Goal: Task Accomplishment & Management: Manage account settings

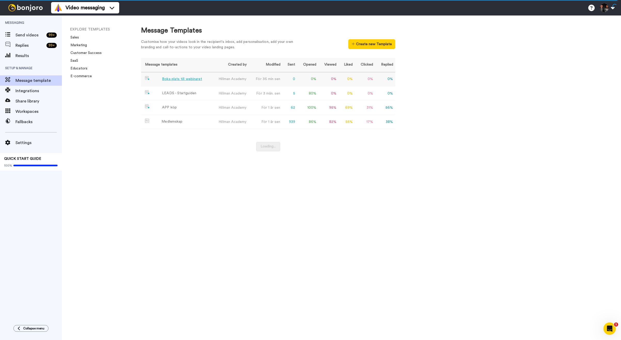
click at [187, 80] on div "Boka plats till webinaret" at bounding box center [182, 78] width 40 height 5
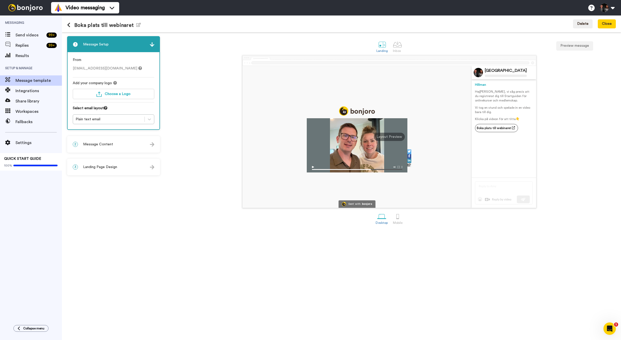
drag, startPoint x: 115, startPoint y: 25, endPoint x: 122, endPoint y: 26, distance: 6.9
click at [115, 25] on h1 "Boka plats till webinaret Edit name" at bounding box center [104, 25] width 74 height 6
click at [137, 26] on icon "button" at bounding box center [138, 25] width 5 height 4
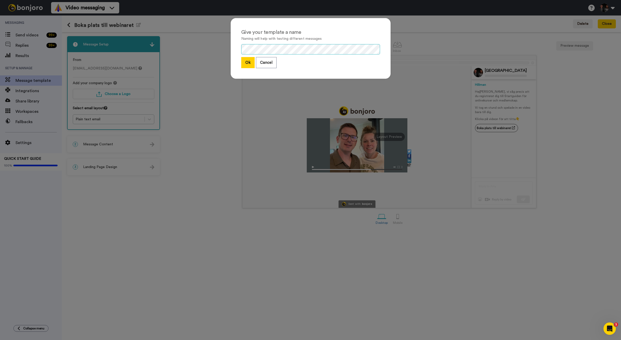
click at [255, 41] on div "Give your template a name Naming will help with testing different messages Ok C…" at bounding box center [311, 48] width 160 height 61
click at [248, 63] on button "Ok" at bounding box center [247, 62] width 13 height 11
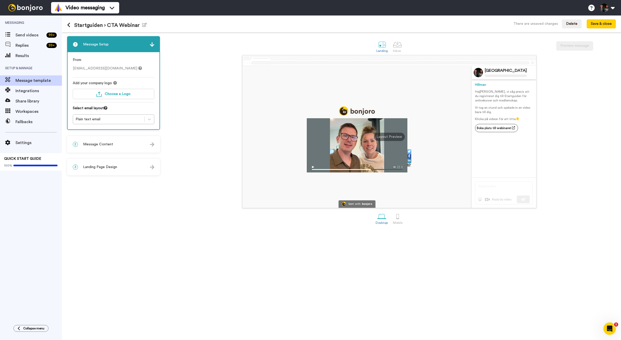
click at [123, 147] on div "2 Message Content" at bounding box center [114, 144] width 92 height 15
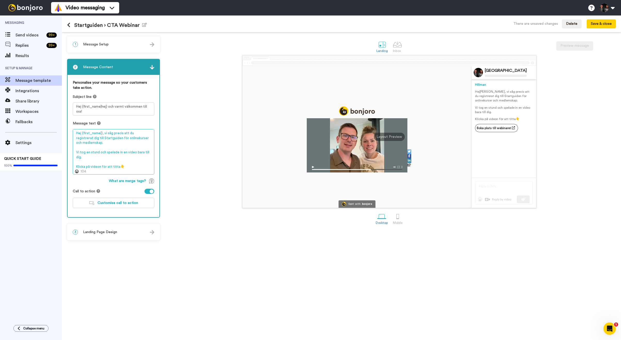
click at [100, 144] on textarea "Hej {first_name|}, vi såg precis att du registrerat dig till Startguiden för on…" at bounding box center [114, 151] width 82 height 45
click at [80, 154] on textarea "Hej {first_name|}, vi såg precis att du registrerat dig till Startguiden för on…" at bounding box center [114, 151] width 82 height 45
drag, startPoint x: 76, startPoint y: 153, endPoint x: 90, endPoint y: 152, distance: 13.7
click at [90, 152] on textarea "Hej {first_name|}, vi såg precis att du registrerat dig till Startguiden för on…" at bounding box center [114, 151] width 82 height 45
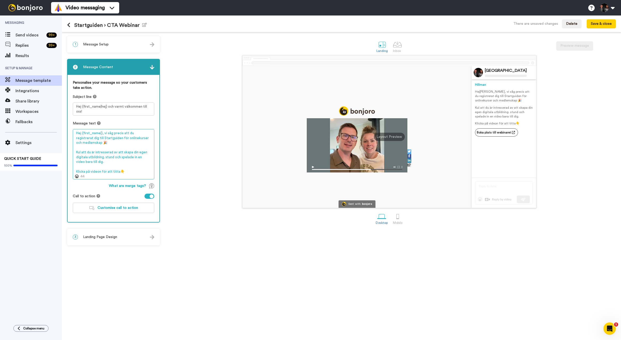
drag, startPoint x: 77, startPoint y: 152, endPoint x: 104, endPoint y: 157, distance: 27.8
click at [104, 157] on textarea "Hej {first_name|}, vi såg precis att du registrerat dig till Startguiden för on…" at bounding box center [114, 154] width 82 height 50
drag, startPoint x: 79, startPoint y: 153, endPoint x: 90, endPoint y: 156, distance: 11.2
click at [90, 156] on textarea "Hej {first_name|}, vi såg precis att du registrerat dig till Startguiden för on…" at bounding box center [114, 151] width 82 height 45
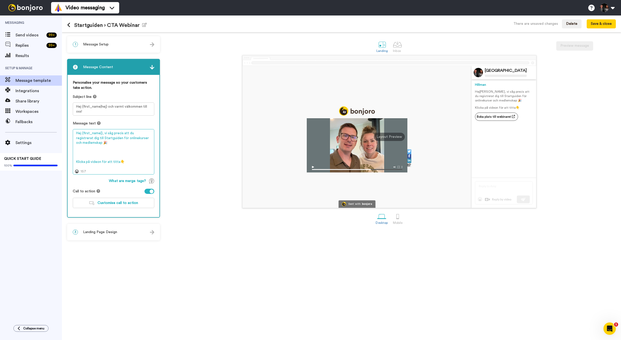
click at [83, 150] on textarea "Hej {first_name|}, vi såg precis att du registrerat dig till Startguiden för on…" at bounding box center [114, 151] width 82 height 45
click at [78, 149] on textarea "Hej {first_name|}, vi såg precis att du registrerat dig till Startguiden för on…" at bounding box center [114, 151] width 82 height 45
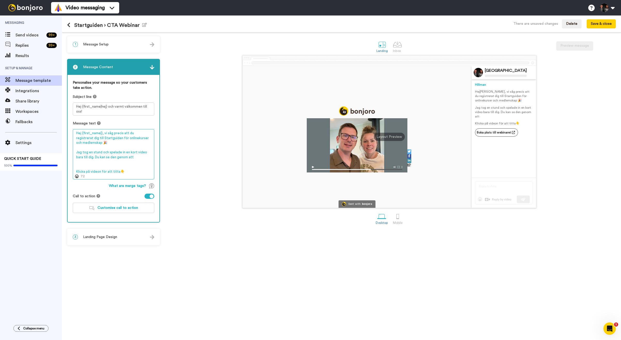
click at [76, 172] on textarea "Hej {first_name|}, vi såg precis att du registrerat dig till Startguiden för on…" at bounding box center [114, 154] width 82 height 50
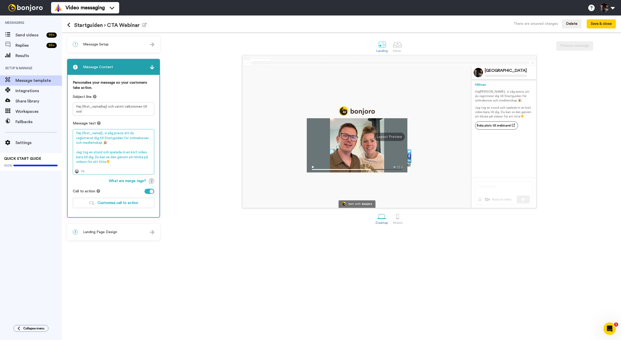
drag, startPoint x: 95, startPoint y: 158, endPoint x: 134, endPoint y: 157, distance: 39.3
click at [134, 157] on textarea "Hej {first_name|}, vi såg precis att du registrerat dig till Startguiden för on…" at bounding box center [114, 151] width 82 height 45
click at [130, 159] on textarea "Hej {first_name|}, vi såg precis att du registrerat dig till Startguiden för on…" at bounding box center [114, 151] width 82 height 45
drag, startPoint x: 140, startPoint y: 157, endPoint x: 142, endPoint y: 161, distance: 3.8
click at [140, 157] on textarea "Hej {first_name|}, vi såg precis att du registrerat dig till Startguiden för on…" at bounding box center [114, 151] width 82 height 45
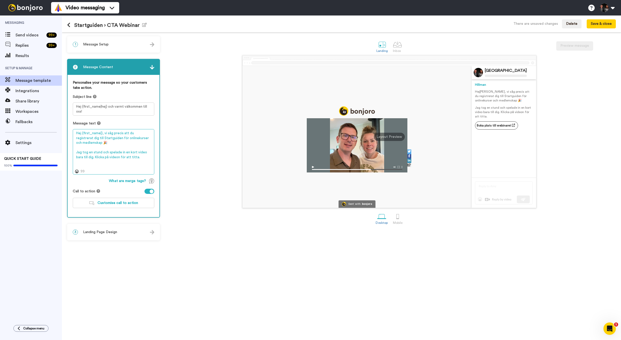
type textarea "Hej {first_name|}, vi såg precis att du registrerat dig till Startguiden för on…"
click at [205, 158] on div "Sent with bonjoro Hillman Academy Hillman Hej Tom , vi såg precis att du regist…" at bounding box center [390, 131] width 454 height 153
click at [124, 231] on div "3 Landing Page Design" at bounding box center [114, 231] width 92 height 15
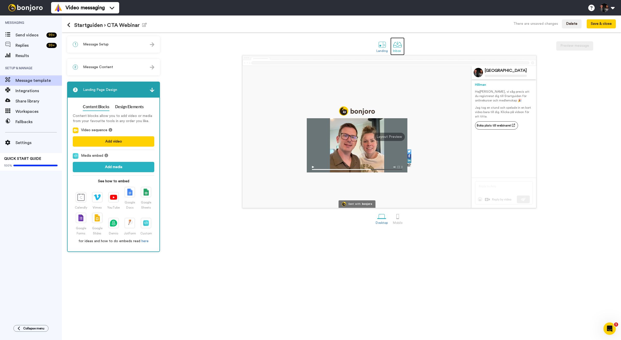
click at [397, 44] on div at bounding box center [397, 44] width 9 height 9
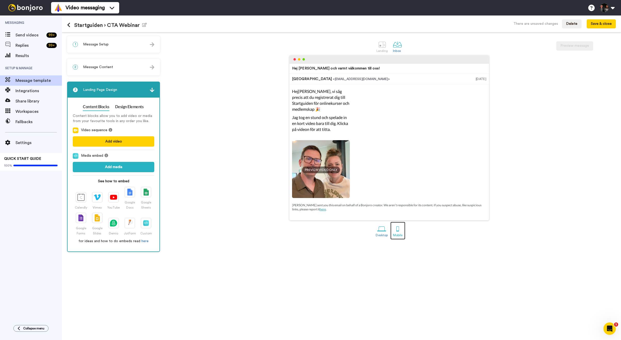
click at [395, 228] on div at bounding box center [397, 228] width 9 height 9
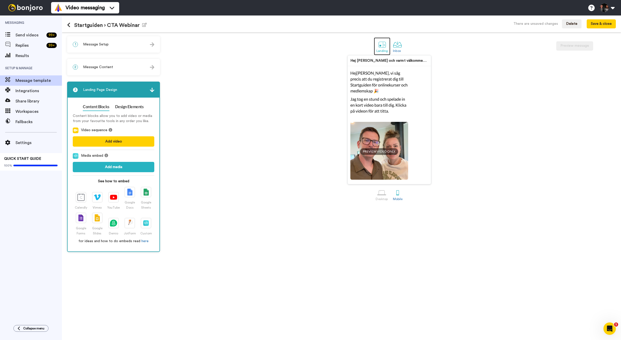
click at [378, 48] on div at bounding box center [382, 44] width 9 height 9
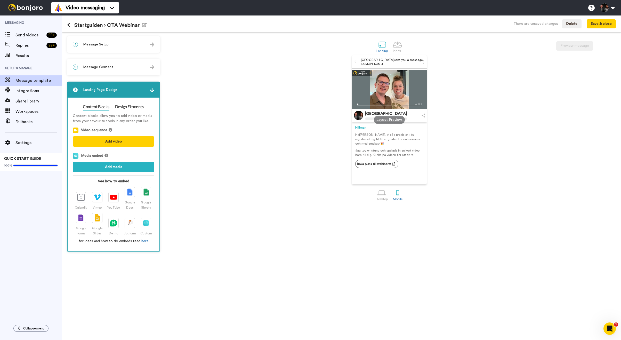
click at [126, 66] on div "2 Message Content" at bounding box center [114, 66] width 92 height 15
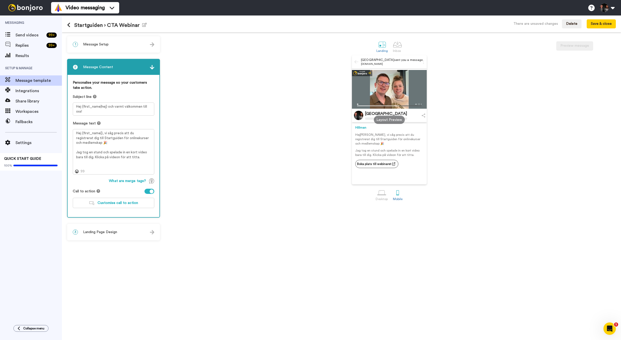
click at [121, 235] on div "3 Landing Page Design" at bounding box center [114, 231] width 92 height 15
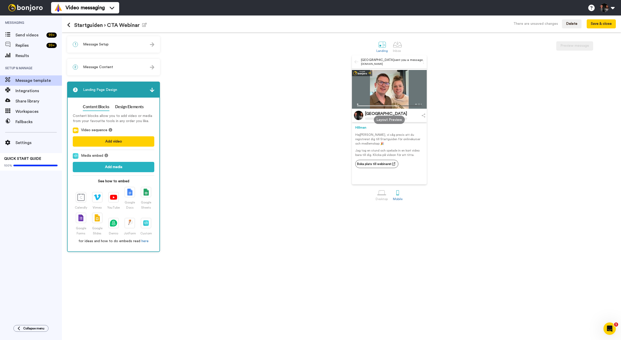
click at [128, 63] on div "2 Message Content" at bounding box center [114, 66] width 92 height 15
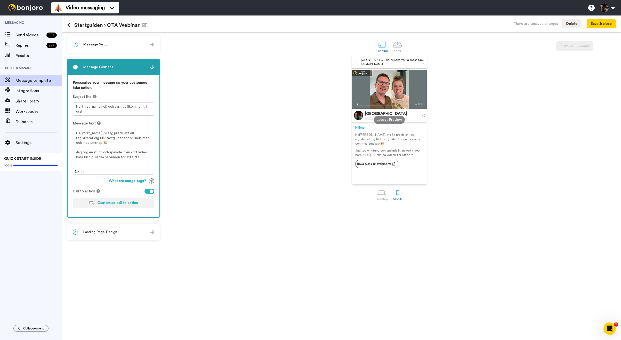
click at [121, 205] on button "Customise call to action" at bounding box center [114, 203] width 82 height 10
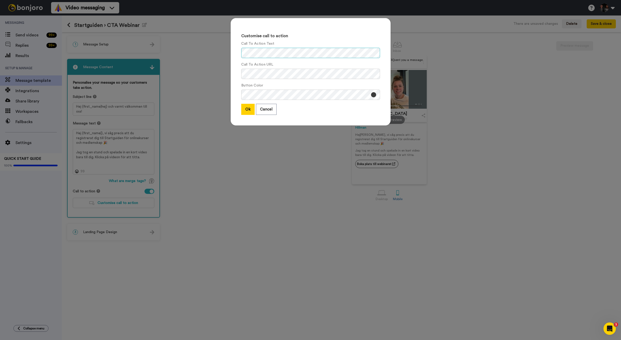
click at [235, 52] on div "Customise call to action Call To Action Text Call To Action URL Button Color Ok…" at bounding box center [311, 71] width 160 height 107
click at [241, 109] on div "Customise call to action Call To Action Text Call To Action URL Button Color Ok…" at bounding box center [311, 71] width 160 height 107
click at [244, 109] on button "Ok" at bounding box center [247, 109] width 13 height 11
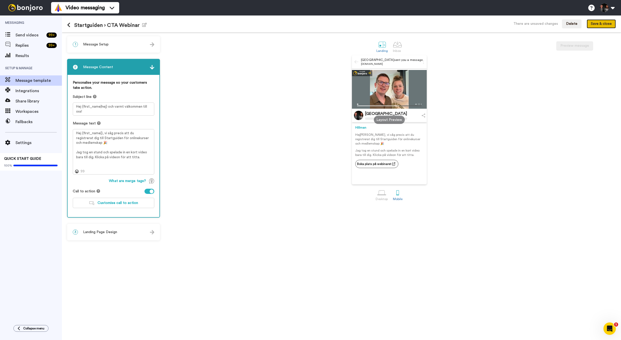
click at [596, 26] on button "Save & close" at bounding box center [601, 23] width 29 height 9
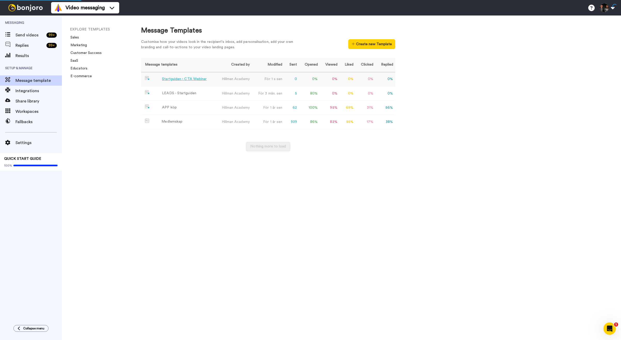
click at [195, 81] on div "Startguiden › CTA Webinar" at bounding box center [184, 78] width 45 height 5
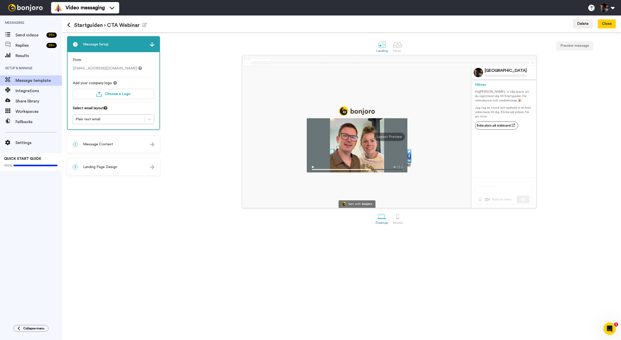
click at [117, 147] on div "2 Message Content" at bounding box center [114, 144] width 92 height 15
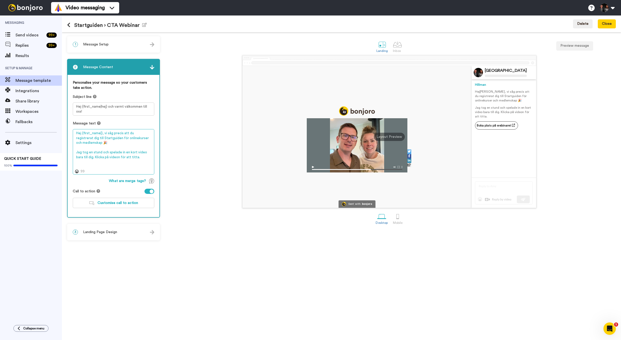
click at [119, 153] on textarea "Hej {first_name|}, vi såg precis att du registrerat dig till Startguiden för on…" at bounding box center [114, 151] width 82 height 45
click at [69, 27] on icon at bounding box center [68, 24] width 3 height 5
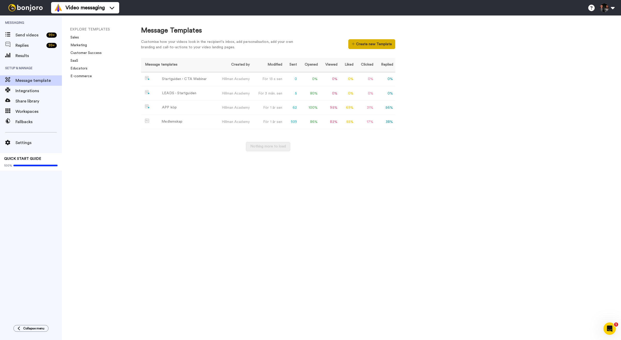
click at [377, 44] on button "Create new Template" at bounding box center [371, 44] width 47 height 10
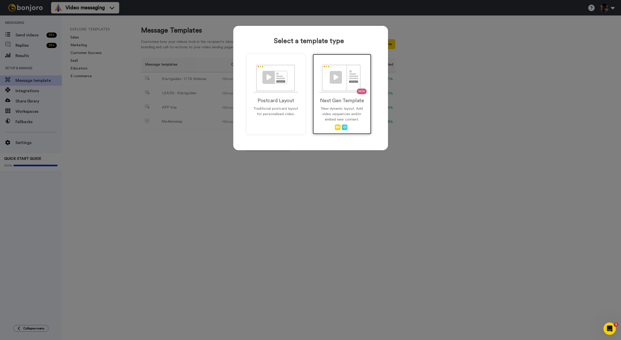
click at [343, 92] on img at bounding box center [341, 79] width 45 height 28
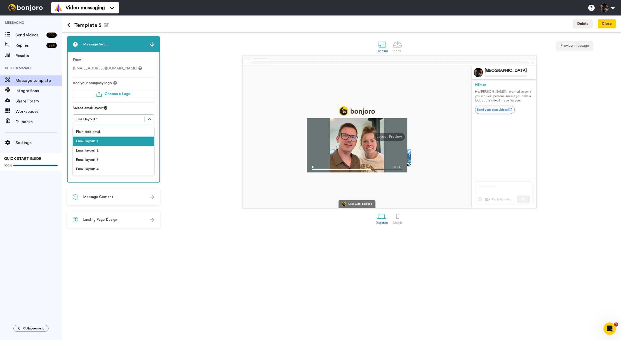
click at [119, 120] on div "Email layout 1" at bounding box center [109, 119] width 66 height 5
click at [111, 130] on div "Plain text email" at bounding box center [114, 131] width 82 height 9
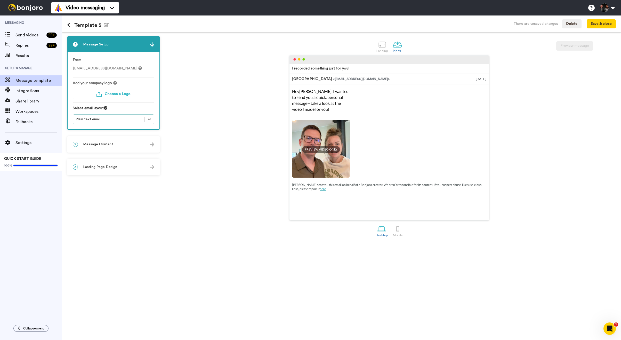
click at [115, 142] on div "2 Message Content" at bounding box center [114, 144] width 92 height 15
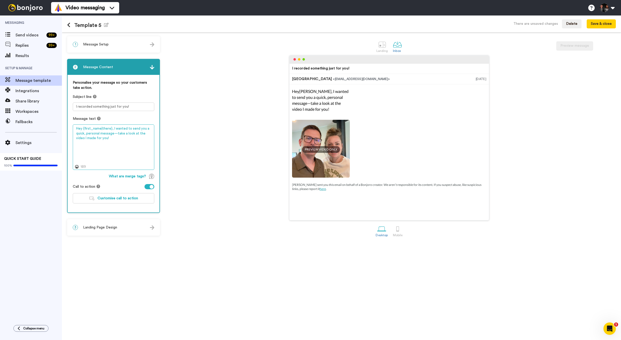
click at [100, 142] on textarea "Hey {first_name|there}, I wanted to send you a quick, personal message—take a l…" at bounding box center [114, 146] width 82 height 45
paste textarea "j {first_name|}, vi såg precis att du registrerat dig till Startguiden för onli…"
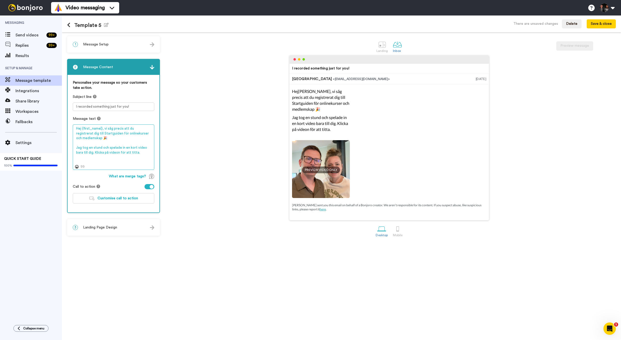
drag, startPoint x: 103, startPoint y: 129, endPoint x: 149, endPoint y: 127, distance: 46.5
click at [149, 127] on textarea "Hej {first_name|}, vi såg precis att du registrerat dig till Startguiden för on…" at bounding box center [114, 146] width 82 height 45
drag, startPoint x: 76, startPoint y: 147, endPoint x: 143, endPoint y: 152, distance: 67.5
click at [143, 152] on textarea "Hej {first_name|}, jag såg precis att du registrerat dig till Startguiden för o…" at bounding box center [114, 146] width 82 height 45
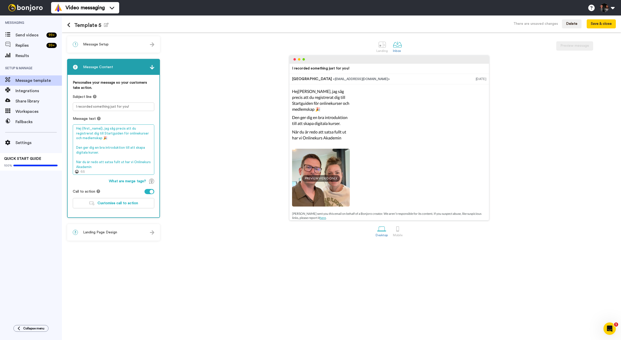
drag, startPoint x: 125, startPoint y: 148, endPoint x: 129, endPoint y: 153, distance: 6.8
click at [129, 153] on textarea "Hej {first_name|}, jag såg precis att du registrerat dig till Startguiden för o…" at bounding box center [114, 149] width 82 height 50
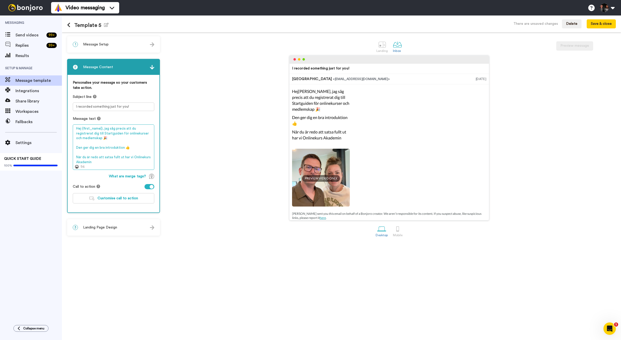
click at [103, 139] on textarea "Hej {first_name|}, jag såg precis att du registrerat dig till Startguiden för o…" at bounding box center [114, 146] width 82 height 45
click at [399, 46] on div at bounding box center [397, 44] width 9 height 9
drag, startPoint x: 382, startPoint y: 46, endPoint x: 384, endPoint y: 46, distance: 2.6
click at [382, 46] on div at bounding box center [382, 44] width 9 height 9
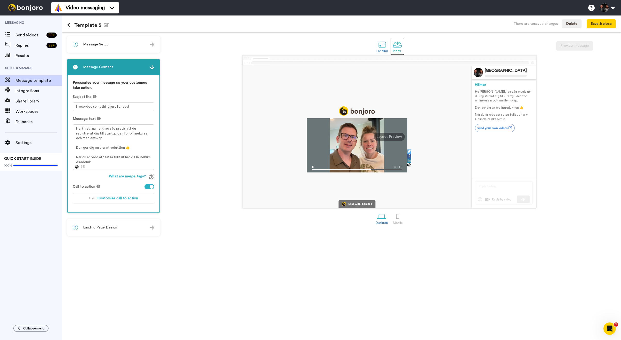
click at [397, 46] on div at bounding box center [397, 44] width 9 height 9
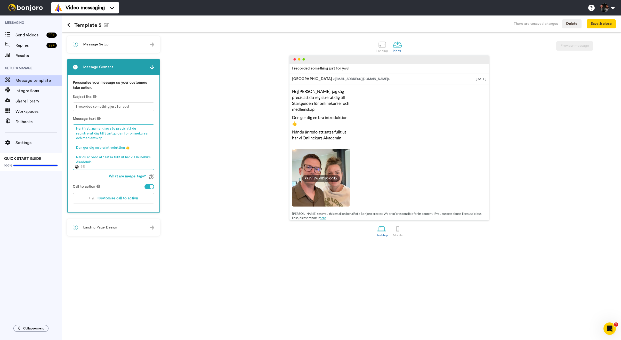
drag, startPoint x: 129, startPoint y: 148, endPoint x: 130, endPoint y: 150, distance: 2.7
click at [129, 149] on textarea "Hej {first_name|}, jag såg precis att du registrerat dig till Startguiden för o…" at bounding box center [114, 146] width 82 height 45
drag, startPoint x: 94, startPoint y: 149, endPoint x: 89, endPoint y: 149, distance: 5.2
click at [89, 149] on textarea "Hej {first_name|}, jag såg precis att du registrerat dig till Startguiden för o…" at bounding box center [114, 146] width 82 height 45
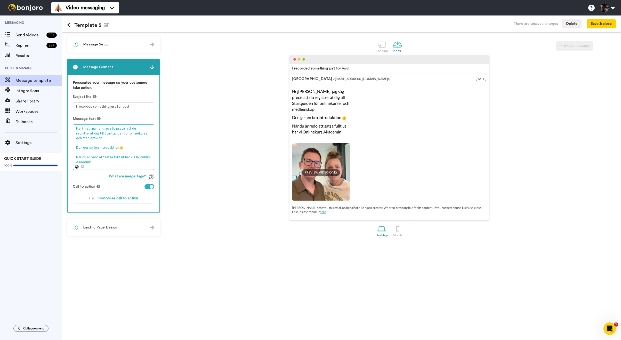
click at [118, 149] on textarea "Hej {first_name|}, jag såg precis att du registrerat dig till Startguiden för o…" at bounding box center [114, 146] width 82 height 45
click at [77, 158] on textarea "Hej {first_name|}, jag såg precis att du registrerat dig till Startguiden för o…" at bounding box center [114, 146] width 82 height 45
drag, startPoint x: 94, startPoint y: 158, endPoint x: 131, endPoint y: 157, distance: 36.9
click at [131, 157] on textarea "Hej {first_name|}, jag såg precis att du registrerat dig till Startguiden för o…" at bounding box center [114, 146] width 82 height 45
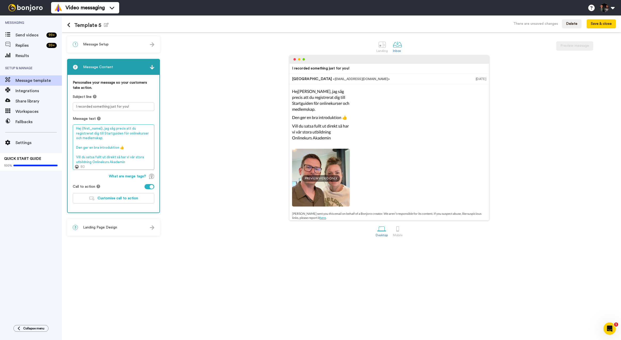
click at [92, 162] on textarea "Hej {first_name|}, jag såg precis att du registrerat dig till Startguiden för o…" at bounding box center [114, 146] width 82 height 45
click at [142, 162] on textarea "Hej {first_name|}, jag såg precis att du registrerat dig till Startguiden för o…" at bounding box center [114, 146] width 82 height 45
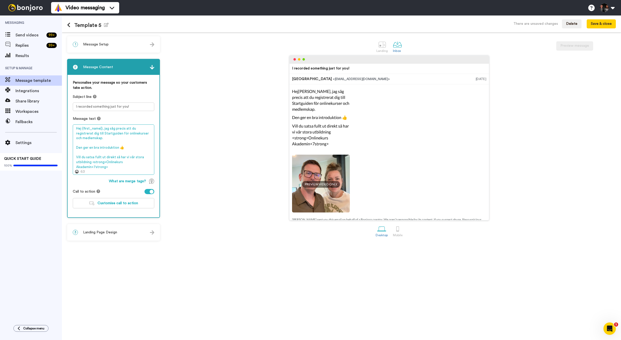
drag, startPoint x: 94, startPoint y: 167, endPoint x: 96, endPoint y: 171, distance: 4.3
click at [95, 168] on textarea "Hej {first_name|}, jag såg precis att du registrerat dig till Startguiden för o…" at bounding box center [114, 149] width 82 height 50
drag, startPoint x: 109, startPoint y: 168, endPoint x: 99, endPoint y: 170, distance: 10.8
click at [92, 168] on textarea "Hej {first_name|}, jag såg precis att du registrerat dig till Startguiden för o…" at bounding box center [114, 149] width 82 height 50
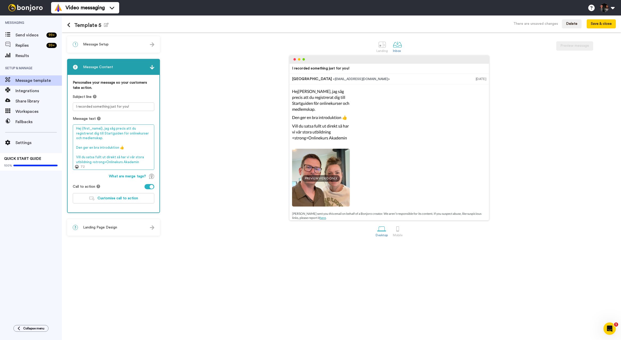
drag, startPoint x: 104, startPoint y: 162, endPoint x: 100, endPoint y: 166, distance: 5.5
click at [92, 162] on textarea "Hej {first_name|}, jag såg precis att du registrerat dig till Startguiden för o…" at bounding box center [114, 146] width 82 height 45
click at [128, 162] on textarea "Hej {first_name|}, jag såg precis att du registrerat dig till Startguiden för o…" at bounding box center [114, 146] width 82 height 45
drag, startPoint x: 76, startPoint y: 148, endPoint x: 137, endPoint y: 164, distance: 63.1
click at [137, 164] on textarea "Hej {first_name|}, jag såg precis att du registrerat dig till Startguiden för o…" at bounding box center [114, 146] width 82 height 45
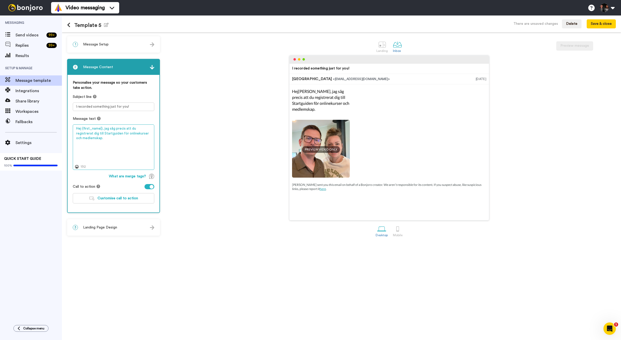
drag, startPoint x: 107, startPoint y: 136, endPoint x: 112, endPoint y: 143, distance: 8.3
click at [112, 143] on textarea "Hej {first_name|}, jag såg precis att du registrerat dig till Startguiden för o…" at bounding box center [114, 146] width 82 height 45
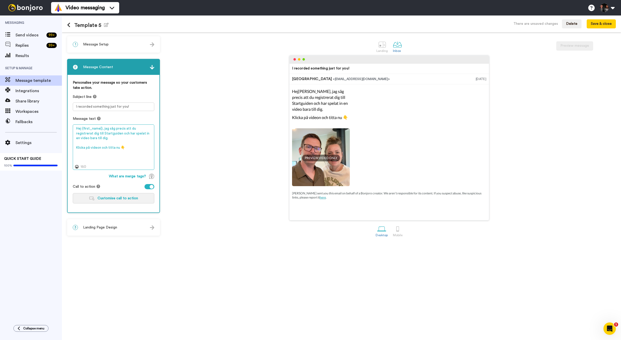
type textarea "Hej {first_name|}, jag såg precis att du registrerat dig till Startguiden och h…"
click at [121, 197] on span "Customise call to action" at bounding box center [118, 198] width 41 height 4
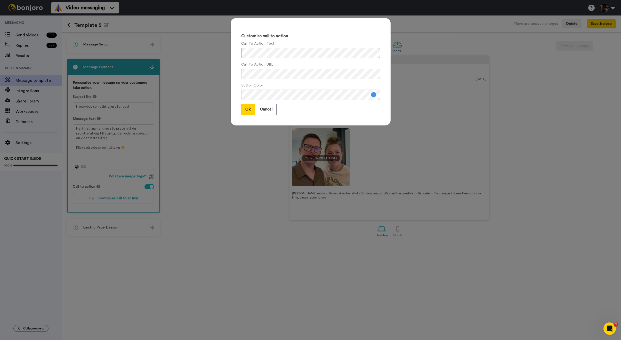
click at [275, 43] on div "Call To Action Text" at bounding box center [310, 49] width 139 height 17
click at [237, 52] on div "Customise call to action Call To Action Text Call To Action URL Button Color Ok…" at bounding box center [311, 71] width 160 height 107
click at [311, 67] on div "Call To Action URL" at bounding box center [310, 70] width 139 height 17
click at [374, 95] on button at bounding box center [373, 94] width 5 height 5
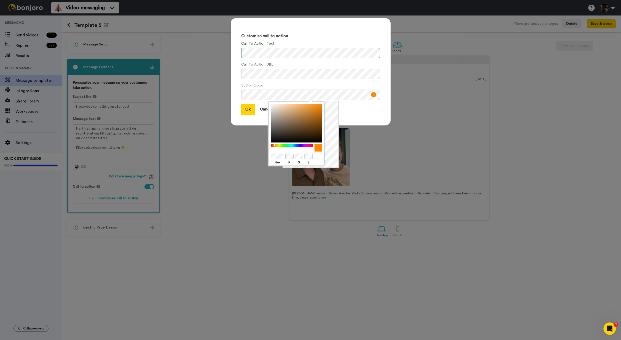
click at [347, 106] on div "Ok Cancel" at bounding box center [310, 109] width 139 height 11
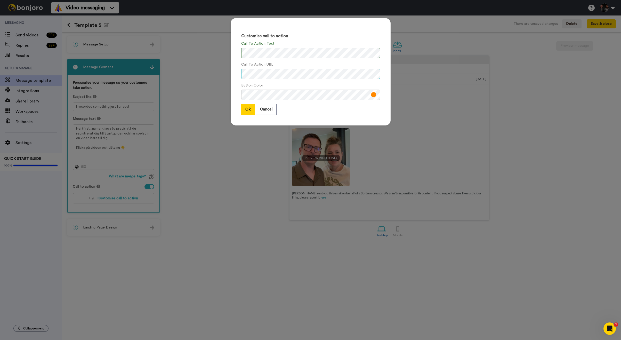
click at [292, 65] on div "Call To Action URL" at bounding box center [310, 70] width 139 height 17
click at [289, 65] on div "Call To Action URL" at bounding box center [310, 70] width 139 height 17
click at [250, 111] on button "Ok" at bounding box center [247, 109] width 13 height 11
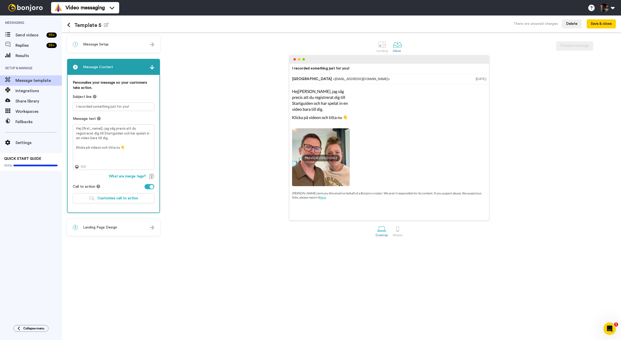
click at [321, 194] on p "[PERSON_NAME] sent you this email on behalf of a Bonjoro creator. We aren’t res…" at bounding box center [389, 192] width 194 height 13
click at [132, 225] on div "3 Landing Page Design" at bounding box center [114, 227] width 92 height 15
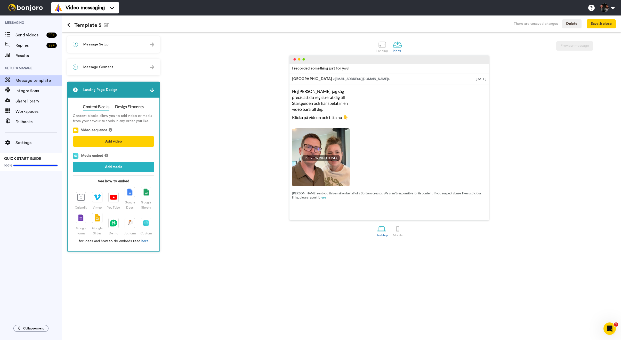
click at [123, 70] on div "2 Message Content" at bounding box center [114, 66] width 92 height 15
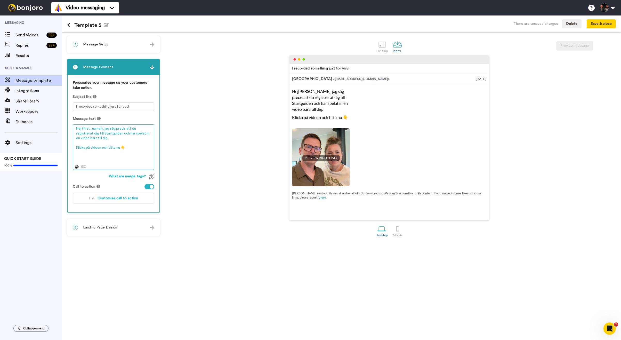
click at [129, 148] on textarea "Hej {first_name|}, jag såg precis att du registrerat dig till Startguiden och h…" at bounding box center [114, 146] width 82 height 45
click at [113, 198] on span "Customise call to action" at bounding box center [118, 198] width 41 height 4
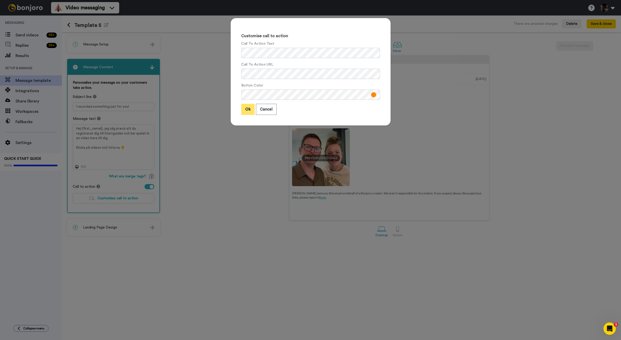
click at [248, 108] on button "Ok" at bounding box center [247, 109] width 13 height 11
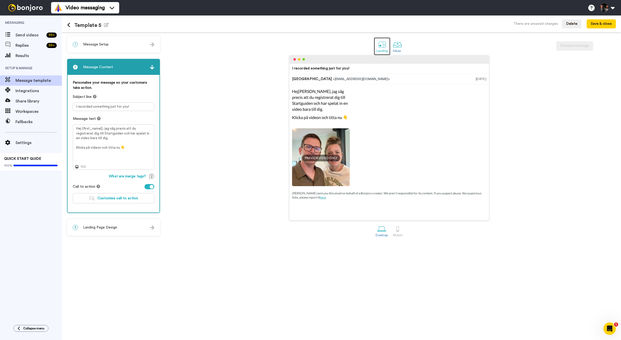
click at [386, 43] on div at bounding box center [382, 44] width 9 height 9
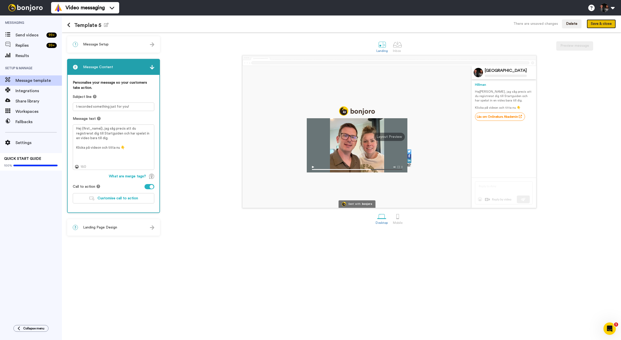
click at [601, 26] on button "Save & close" at bounding box center [601, 23] width 29 height 9
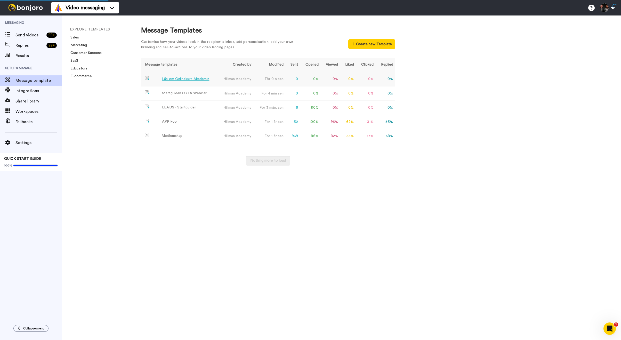
click at [196, 80] on div "Läs om Onlinekurs Akademin" at bounding box center [185, 78] width 47 height 5
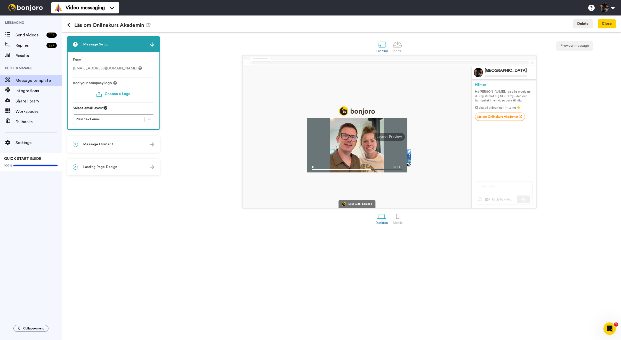
drag, startPoint x: 109, startPoint y: 25, endPoint x: 105, endPoint y: 26, distance: 4.3
click at [109, 25] on h1 "Läs om Onlinekurs Akademin Edit name" at bounding box center [109, 25] width 84 height 6
click at [147, 26] on icon "button" at bounding box center [149, 25] width 5 height 4
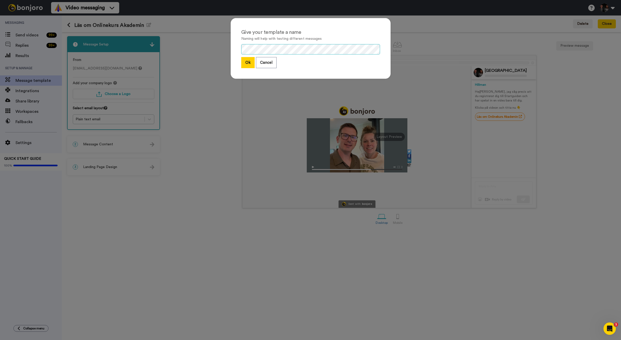
click at [236, 47] on div "Give your template a name Naming will help with testing different messages Ok C…" at bounding box center [311, 48] width 160 height 61
click at [249, 62] on button "Ok" at bounding box center [247, 62] width 13 height 11
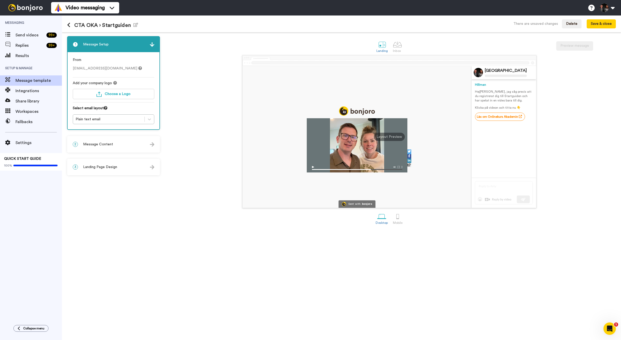
click at [69, 26] on icon at bounding box center [68, 24] width 3 height 5
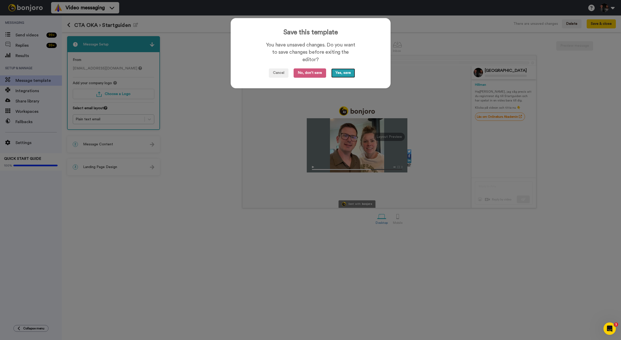
click at [340, 74] on button "Yes, save" at bounding box center [343, 72] width 24 height 9
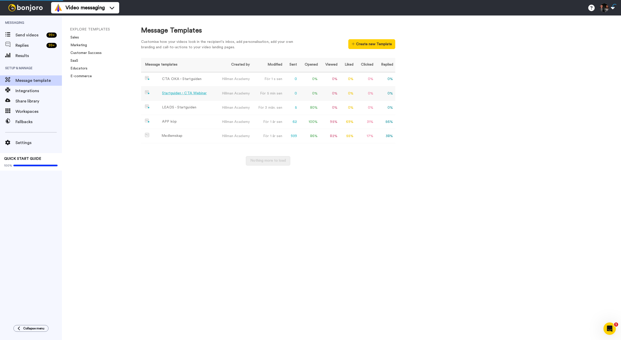
click at [193, 92] on div "Startguiden › CTA Webinar" at bounding box center [184, 93] width 45 height 5
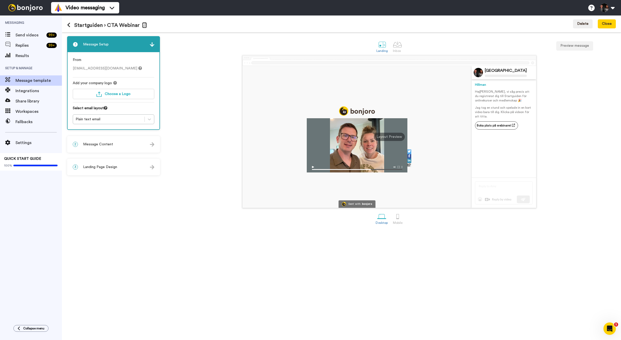
click at [140, 25] on h1 "Startguiden › CTA Webinar Edit name" at bounding box center [107, 25] width 80 height 6
click at [143, 25] on icon "button" at bounding box center [144, 25] width 5 height 4
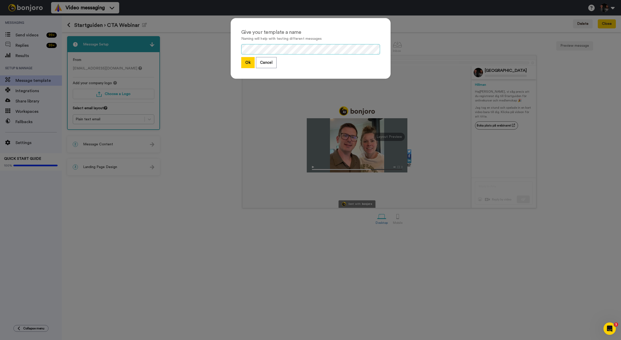
click at [237, 49] on div "Give your template a name Naming will help with testing different messages Ok C…" at bounding box center [311, 48] width 160 height 61
click at [250, 64] on button "Ok" at bounding box center [247, 62] width 13 height 11
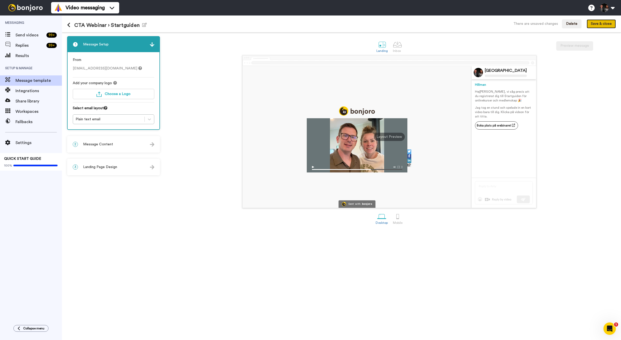
click at [608, 23] on button "Save & close" at bounding box center [601, 23] width 29 height 9
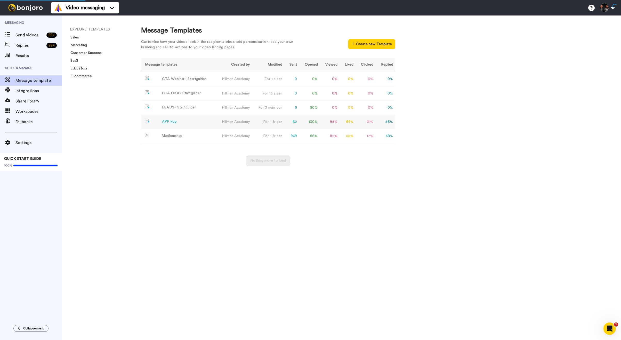
click at [175, 122] on div "APP köp" at bounding box center [169, 121] width 15 height 5
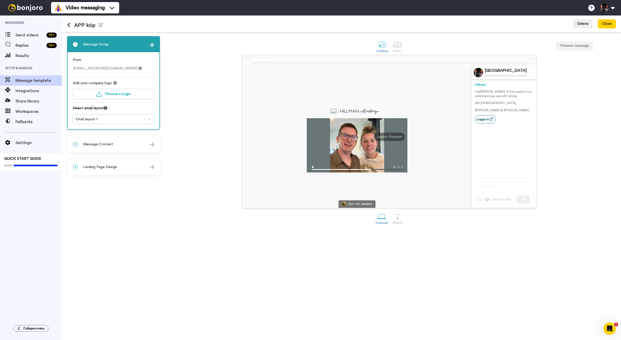
click at [127, 120] on div "Email layout 1" at bounding box center [109, 119] width 66 height 5
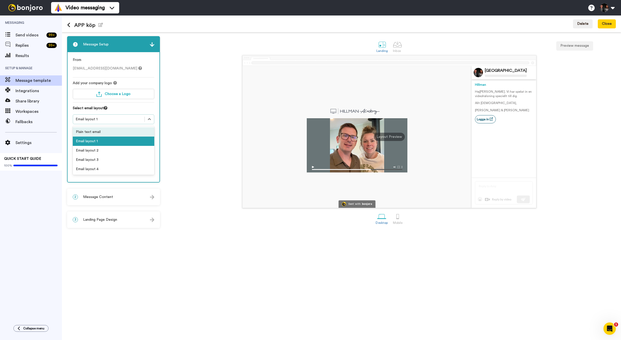
click at [118, 132] on div "Plain text email" at bounding box center [114, 131] width 82 height 9
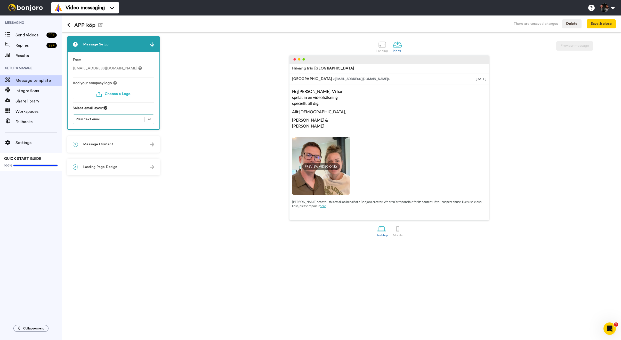
click at [121, 140] on div "2 Message Content" at bounding box center [114, 144] width 92 height 15
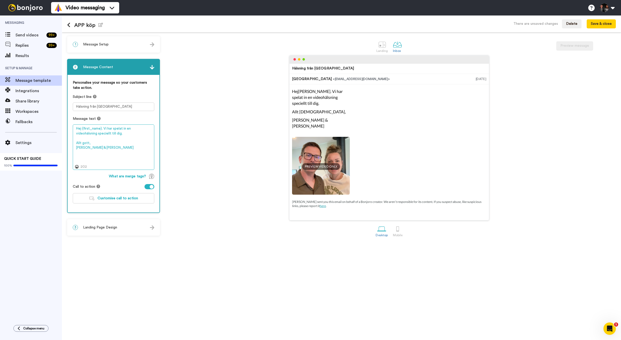
drag, startPoint x: 102, startPoint y: 129, endPoint x: 105, endPoint y: 133, distance: 4.6
click at [102, 129] on textarea "Hej {first_name}. Vi har spelat in en videohälsning speciellt till dig. Allt go…" at bounding box center [114, 146] width 82 height 45
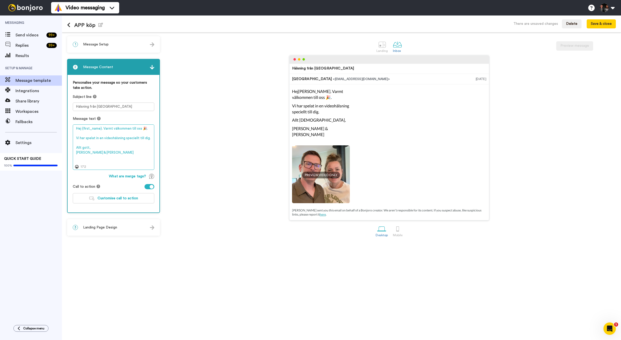
drag, startPoint x: 104, startPoint y: 155, endPoint x: 63, endPoint y: 144, distance: 42.1
click at [63, 144] on div "1 Message Setup From [EMAIL_ADDRESS][DOMAIN_NAME] Add your company logo Choose …" at bounding box center [341, 186] width 559 height 308
type textarea "Hej {first_name}. Varmt välkommen till oss 🎉. Vi har spelat in en videohälsning…"
click at [611, 25] on button "Save & close" at bounding box center [601, 23] width 29 height 9
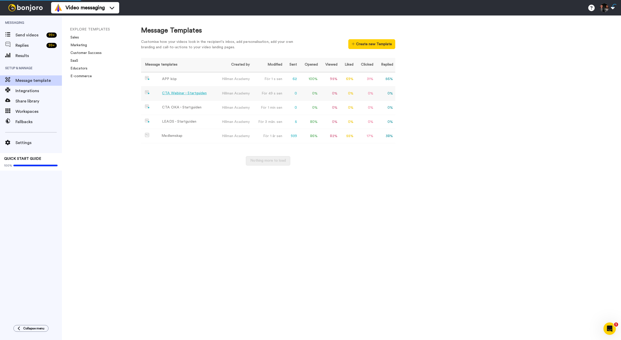
click at [178, 94] on div "CTA Webinar › Startguiden" at bounding box center [184, 93] width 45 height 5
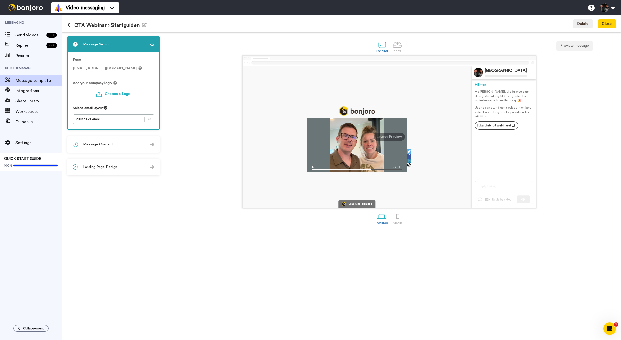
click at [105, 148] on div "2 Message Content" at bounding box center [114, 144] width 92 height 15
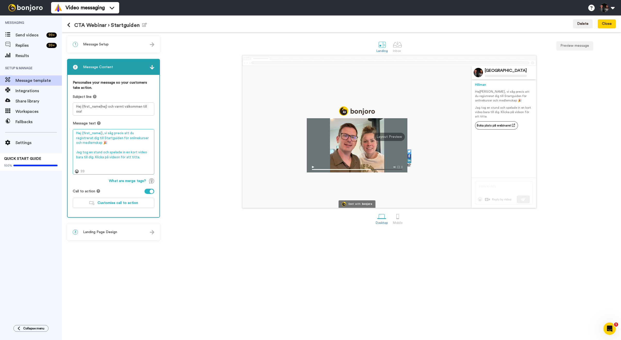
click at [104, 133] on textarea "Hej {first_name|}, vi såg precis att du registrerat dig till Startguiden för on…" at bounding box center [114, 151] width 82 height 45
click at [79, 154] on textarea "Hej {first_name|}, vi såg precis att du registrerat dig till Startguiden för on…" at bounding box center [114, 151] width 82 height 45
drag, startPoint x: 77, startPoint y: 153, endPoint x: 81, endPoint y: 153, distance: 3.9
click at [81, 153] on textarea "Hej {first_name|}, vi såg precis att du registrerat dig till Startguiden för on…" at bounding box center [114, 151] width 82 height 45
drag, startPoint x: 104, startPoint y: 133, endPoint x: 115, endPoint y: 145, distance: 16.3
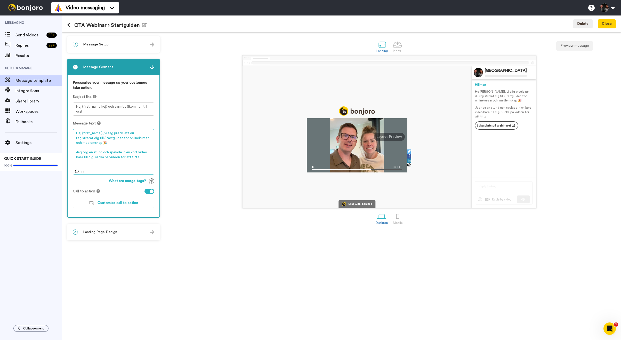
click at [115, 145] on textarea "Hej {first_name|}, vi såg precis att du registrerat dig till Startguiden för on…" at bounding box center [114, 151] width 82 height 45
click at [104, 133] on textarea "Hej {first_name|}, eftersom du registrerat dig till vår Startguide för onlineku…" at bounding box center [114, 151] width 82 height 45
drag, startPoint x: 145, startPoint y: 145, endPoint x: 146, endPoint y: 147, distance: 2.8
click at [147, 147] on textarea "Hej {first_name|}, jag har spelat in en kort video till dig eftersom du registr…" at bounding box center [114, 151] width 82 height 45
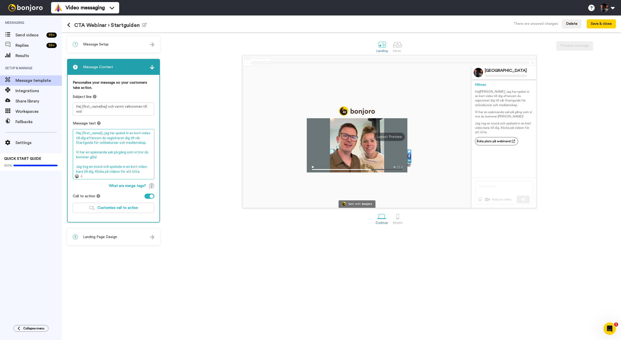
click at [108, 133] on textarea "Hej {first_name|}, jag har spelat in en kort video till dig eftersom du registr…" at bounding box center [114, 154] width 82 height 50
drag, startPoint x: 79, startPoint y: 153, endPoint x: 74, endPoint y: 152, distance: 4.7
click at [74, 152] on textarea "Hej {first_name|}, jag har spelat in en kort video till dig eftersom du registr…" at bounding box center [114, 154] width 82 height 50
drag, startPoint x: 86, startPoint y: 163, endPoint x: 152, endPoint y: 179, distance: 68.6
click at [152, 179] on textarea "Hej {first_name|}, jag har spelat in en kort video till dig eftersom du registr…" at bounding box center [114, 154] width 82 height 50
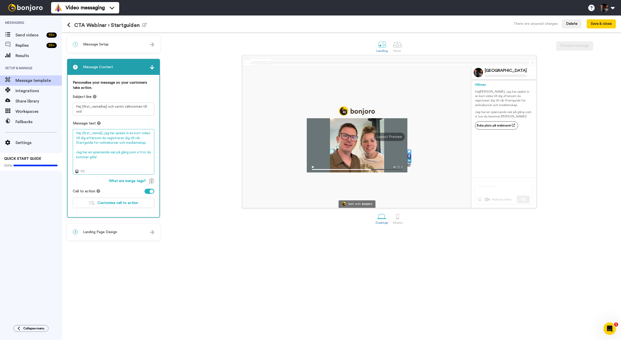
drag, startPoint x: 82, startPoint y: 153, endPoint x: 75, endPoint y: 153, distance: 7.7
click at [75, 153] on textarea "Hej {first_name|}, jag har spelat in en kort video till dig eftersom du registr…" at bounding box center [114, 151] width 82 height 45
drag, startPoint x: 95, startPoint y: 152, endPoint x: 113, endPoint y: 152, distance: 17.3
click at [113, 152] on textarea "Hej {first_name|}, jag har spelat in en kort video till dig eftersom du registr…" at bounding box center [114, 151] width 82 height 45
drag, startPoint x: 126, startPoint y: 153, endPoint x: 136, endPoint y: 153, distance: 9.8
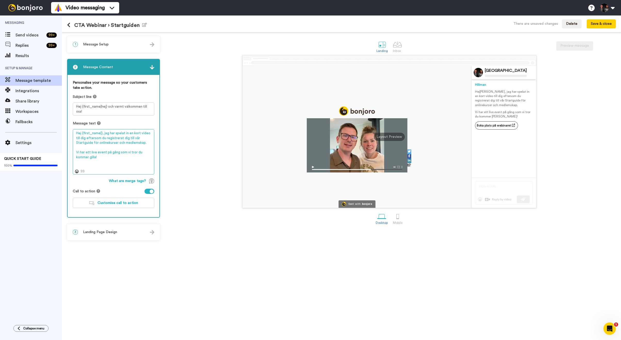
click at [136, 153] on textarea "Hej {first_name|}, jag har spelat in en kort video till dig eftersom du registr…" at bounding box center [114, 151] width 82 height 45
click at [93, 158] on textarea "Hej {first_name|}, jag har spelat in en kort video till dig eftersom du registr…" at bounding box center [114, 151] width 82 height 45
drag, startPoint x: 76, startPoint y: 138, endPoint x: 100, endPoint y: 139, distance: 24.0
click at [100, 139] on textarea "Hej {first_name|}, jag har spelat in en kort video till dig eftersom du registr…" at bounding box center [114, 151] width 82 height 45
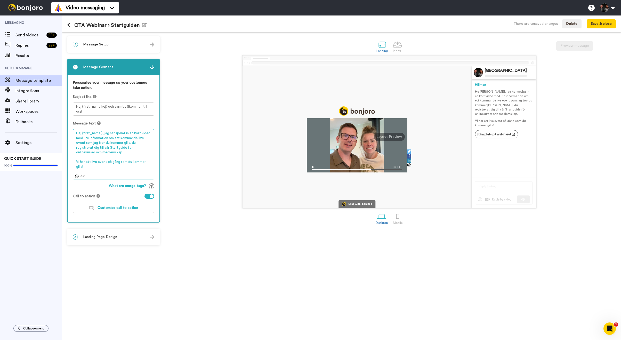
click at [98, 169] on textarea "Hej {first_name|}, jag har spelat in en kort video med lite information om ett …" at bounding box center [114, 154] width 82 height 50
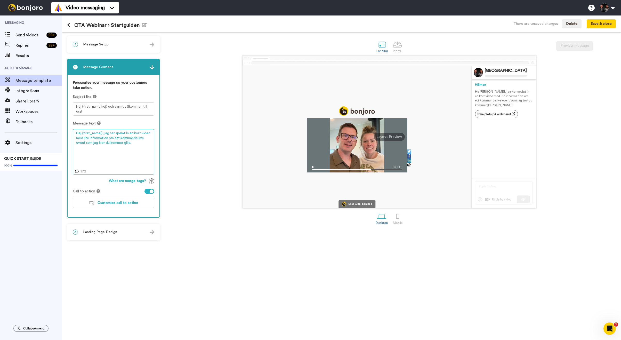
drag, startPoint x: 108, startPoint y: 134, endPoint x: 107, endPoint y: 139, distance: 5.2
click at [104, 135] on textarea "Hej {first_name|}, jag har spelat in en kort video med lite information om ett …" at bounding box center [114, 151] width 82 height 45
click at [131, 144] on textarea "Hej {first_name|}, vi har spelat in en kort video med lite information om ett k…" at bounding box center [114, 151] width 82 height 45
click at [147, 133] on textarea "Hej {first_name|}, vi har spelat in en kort video med lite information om ett k…" at bounding box center [114, 151] width 82 height 45
drag, startPoint x: 101, startPoint y: 137, endPoint x: 103, endPoint y: 143, distance: 6.1
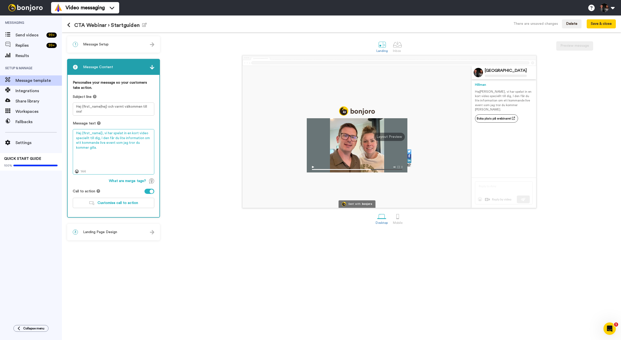
click at [101, 138] on textarea "Hej {first_name|}, vi har spelat in en kort video speciellt till dig, I den får…" at bounding box center [114, 151] width 82 height 45
drag, startPoint x: 130, startPoint y: 143, endPoint x: 134, endPoint y: 163, distance: 20.0
click at [134, 163] on textarea "Hej {first_name|}, vi har spelat in en kort video speciellt till dig, [PERSON_N…" at bounding box center [114, 151] width 82 height 45
type textarea "Hej {first_name|}, vi har spelat in en kort video speciellt till dig, [PERSON_N…"
drag, startPoint x: 107, startPoint y: 107, endPoint x: 151, endPoint y: 112, distance: 44.2
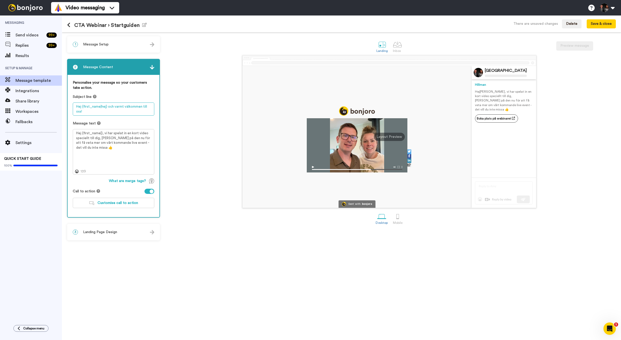
click at [151, 112] on textarea "Hej {first_name|hej} och varmt välkommen till oss!" at bounding box center [114, 108] width 82 height 13
click at [132, 107] on textarea "Hej {first_name|hej} - nu har vi ett nytt live event inplanerat som" at bounding box center [114, 108] width 82 height 13
drag, startPoint x: 88, startPoint y: 112, endPoint x: 75, endPoint y: 112, distance: 12.6
click at [76, 112] on textarea "Hej {first_name|hej} - nu har vi ett nytt live event inplanerat som" at bounding box center [114, 108] width 82 height 13
drag, startPoint x: 109, startPoint y: 107, endPoint x: 121, endPoint y: 107, distance: 11.9
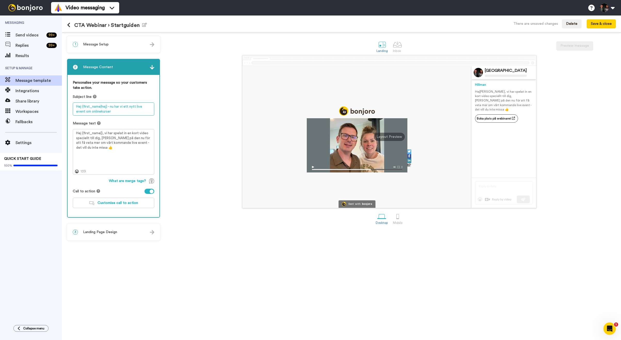
click at [121, 107] on textarea "Hej {first_name|hej} - nu har vi ett nytt live event om onlinekurser" at bounding box center [114, 108] width 82 height 13
click at [101, 111] on textarea "Hej {first_name|hej}. Vi har i ett nytt event om onlinekurser" at bounding box center [114, 108] width 82 height 13
type textarea "Hej {first_name|hej}. Vi har i ett nytt event om onlinekurser snart."
click at [604, 26] on button "Save & close" at bounding box center [601, 23] width 29 height 9
